Goal: Ask a question

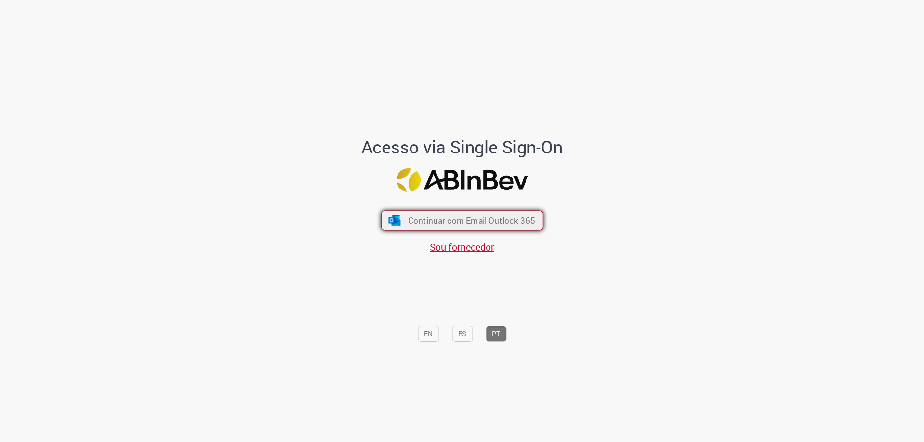
click at [480, 216] on span "Continuar com Email Outlook 365" at bounding box center [471, 220] width 127 height 11
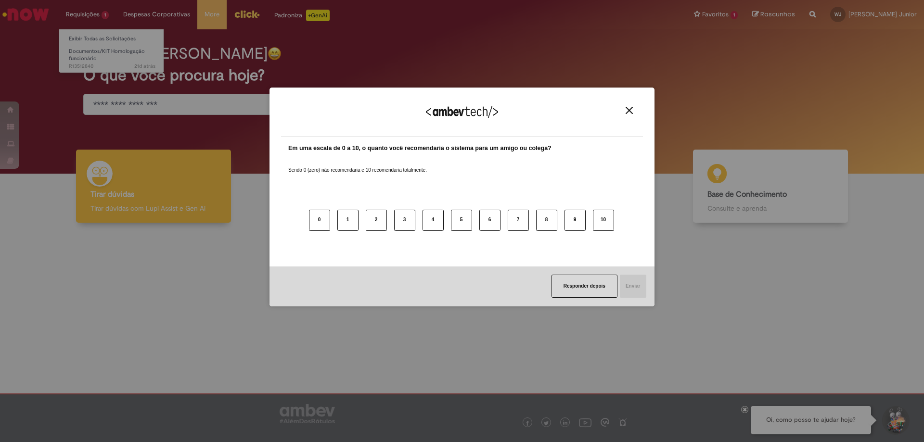
click at [74, 11] on div "Agradecemos seu feedback! Em uma escala de 0 a 10, o quanto você recomendaria o…" at bounding box center [462, 221] width 924 height 442
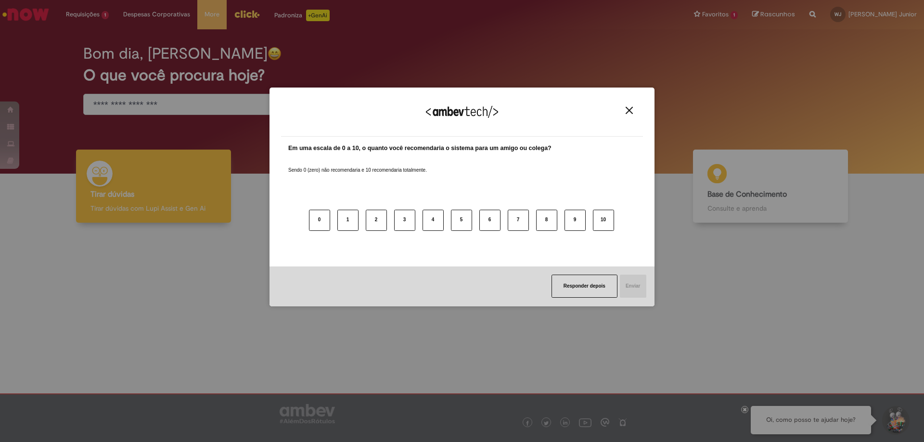
click at [631, 114] on img "Close" at bounding box center [629, 110] width 7 height 7
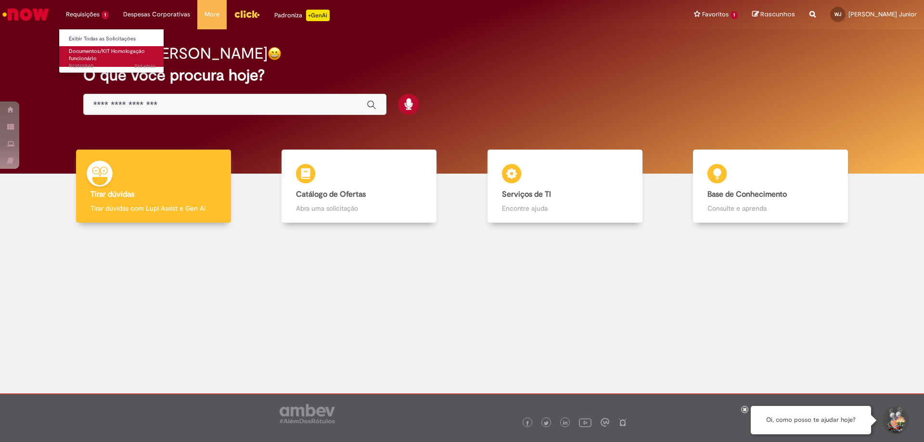
click at [114, 58] on link "Documentos/KIT Homologação funcionário 21d atrás 21 dias atrás R13512840" at bounding box center [112, 56] width 106 height 21
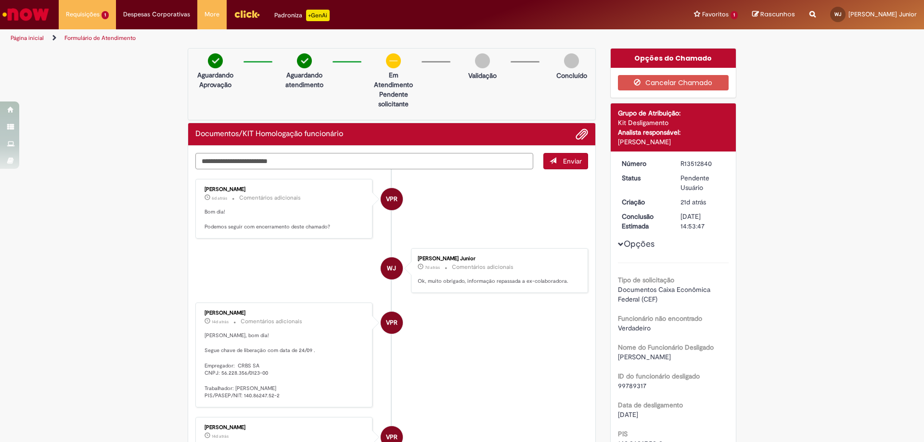
click at [326, 156] on textarea "Digite sua mensagem aqui..." at bounding box center [364, 161] width 338 height 16
type textarea "**********"
click at [550, 157] on span "submit" at bounding box center [553, 160] width 7 height 7
